Goal: Task Accomplishment & Management: Complete application form

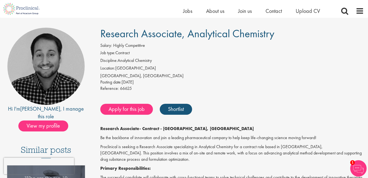
scroll to position [33, 0]
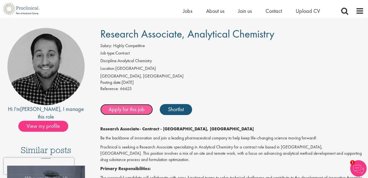
click at [123, 112] on link "Apply for this job" at bounding box center [126, 109] width 53 height 11
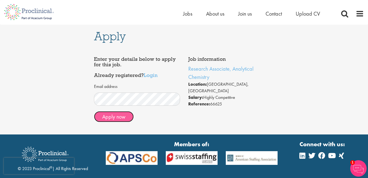
click at [121, 119] on button "Apply now" at bounding box center [114, 116] width 40 height 11
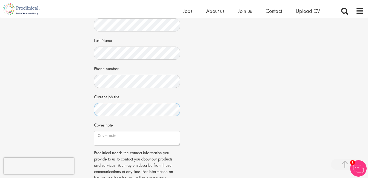
scroll to position [113, 0]
click at [107, 135] on textarea "Cover note" at bounding box center [137, 138] width 86 height 15
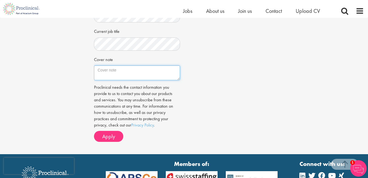
scroll to position [179, 0]
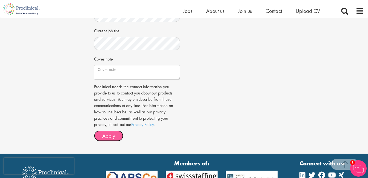
click at [105, 134] on span "Apply" at bounding box center [108, 135] width 13 height 7
